Goal: Consume media (video, audio): Consume media (video, audio)

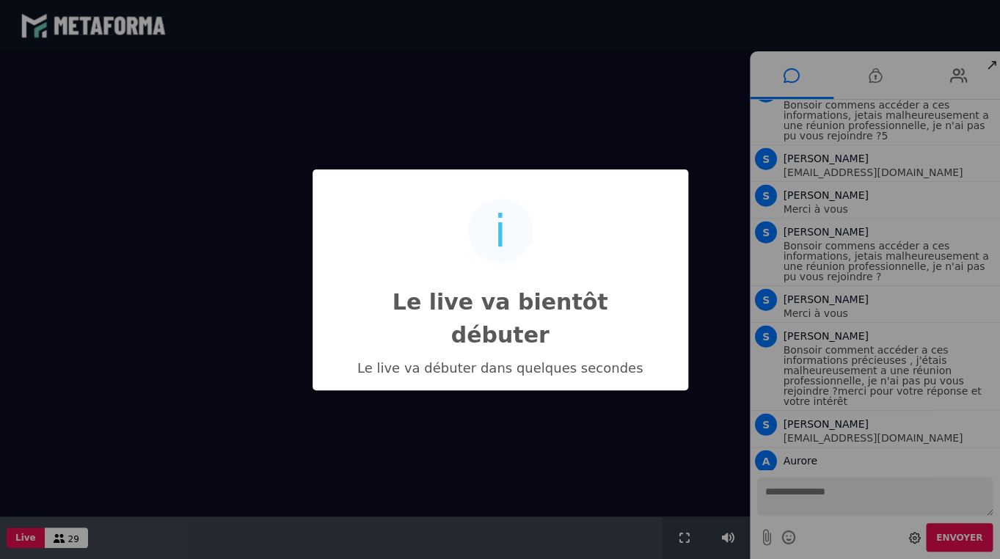
scroll to position [1304, 0]
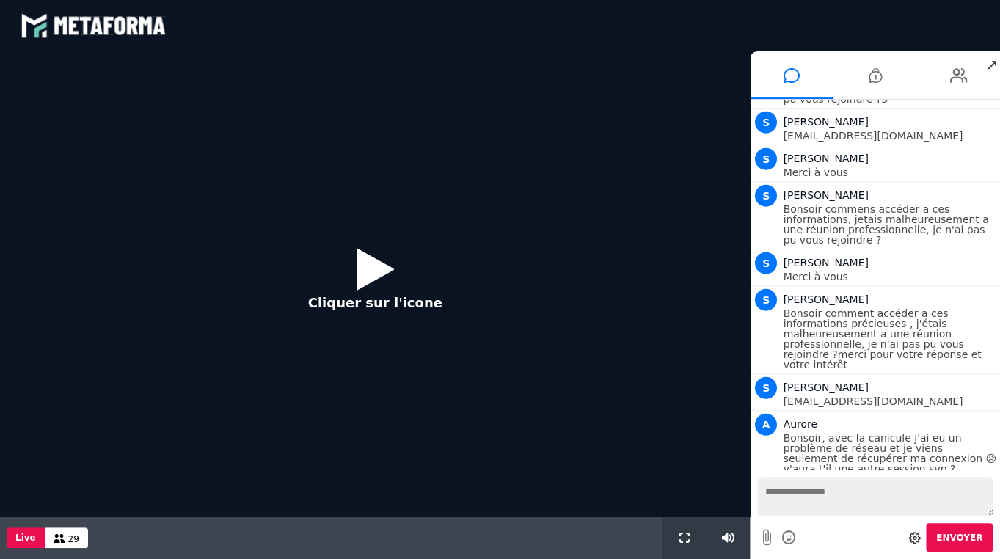
click at [365, 272] on icon at bounding box center [374, 269] width 37 height 48
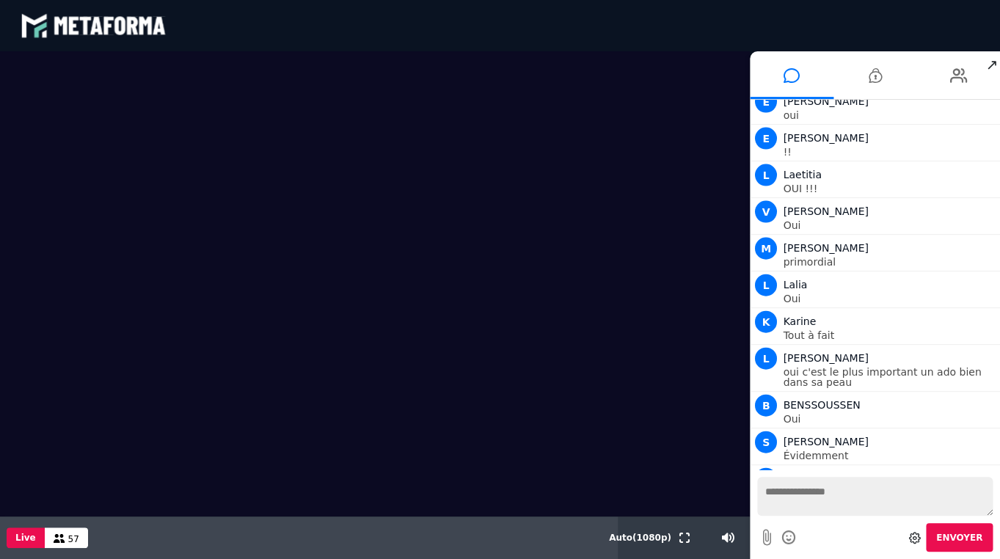
scroll to position [11160, 0]
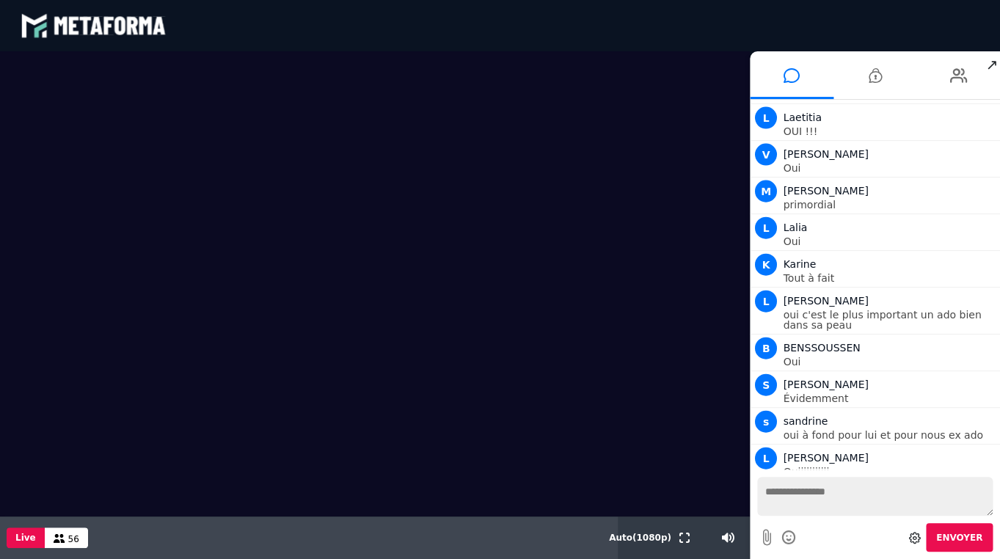
click at [384, 326] on video at bounding box center [374, 283] width 749 height 465
click at [328, 431] on video at bounding box center [374, 283] width 749 height 465
click at [312, 433] on video at bounding box center [374, 283] width 749 height 465
